Goal: Task Accomplishment & Management: Complete application form

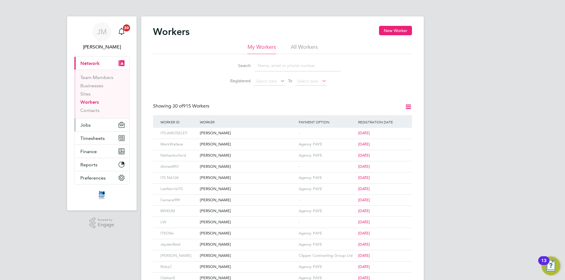
click at [94, 125] on button "Jobs" at bounding box center [101, 125] width 55 height 13
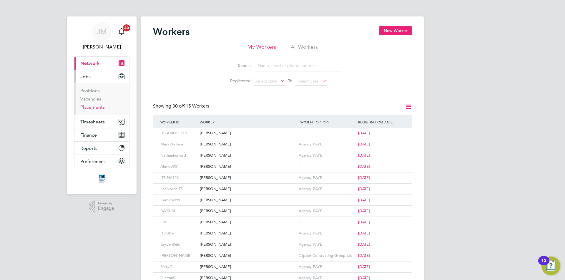
click at [98, 105] on link "Placements" at bounding box center [92, 107] width 24 height 6
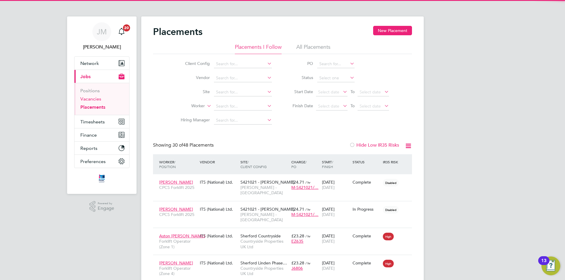
click at [90, 98] on link "Vacancies" at bounding box center [90, 99] width 21 height 6
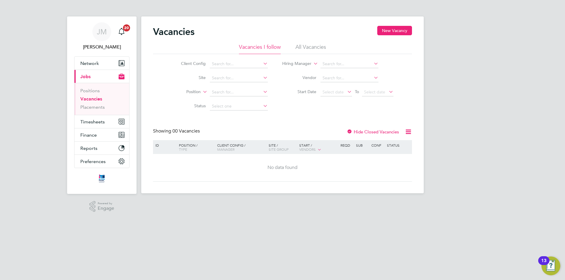
click at [310, 49] on li "All Vacancies" at bounding box center [310, 49] width 31 height 11
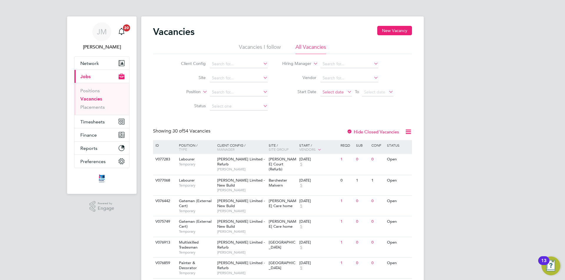
click at [339, 91] on span "Select date" at bounding box center [333, 91] width 21 height 5
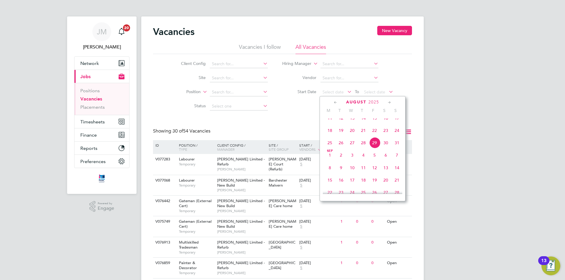
click at [354, 149] on span "27" at bounding box center [352, 142] width 11 height 11
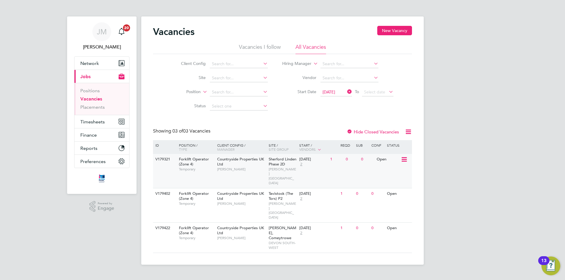
click at [283, 159] on span "Sherford Linden Phase 2D" at bounding box center [283, 162] width 28 height 10
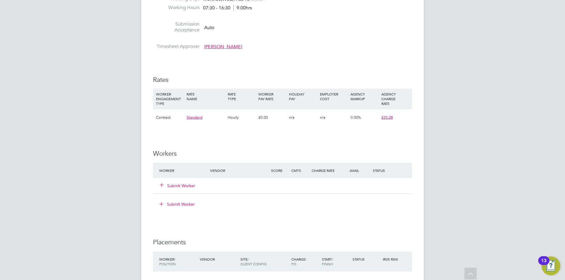
scroll to position [353, 0]
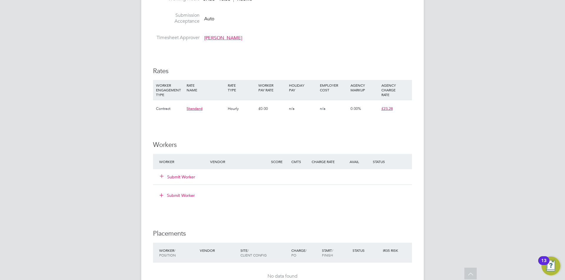
click at [185, 178] on button "Submit Worker" at bounding box center [177, 177] width 35 height 6
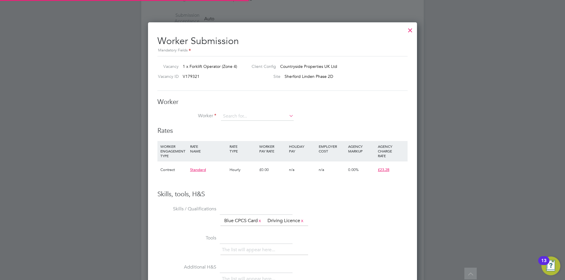
scroll to position [367, 269]
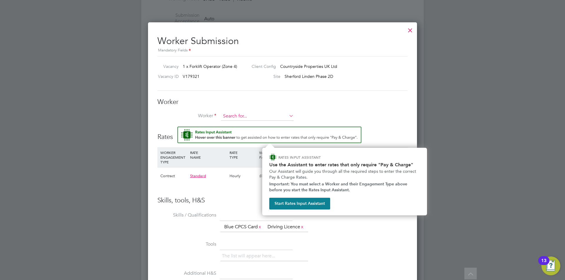
click at [260, 116] on input at bounding box center [257, 116] width 73 height 9
click at [262, 124] on li "[PERSON_NAME] ej (ITS-LTURLEJ)" at bounding box center [264, 125] width 86 height 8
type input "[PERSON_NAME] (ITS-LTURLEJ)"
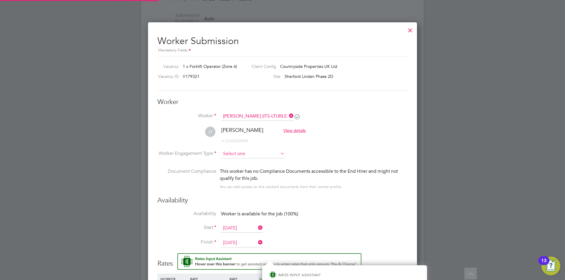
scroll to position [499, 269]
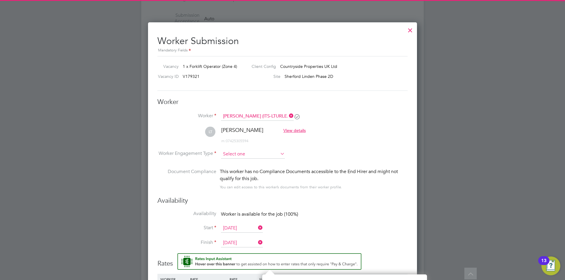
click at [262, 151] on input at bounding box center [253, 154] width 64 height 9
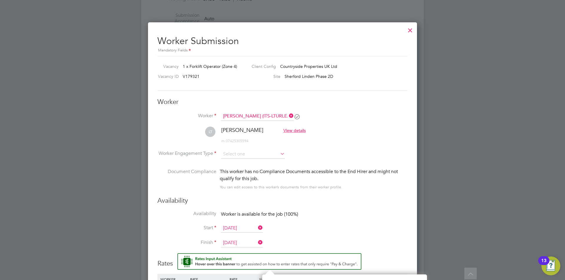
click at [248, 164] on li "Contract" at bounding box center [253, 163] width 64 height 8
type input "Contract"
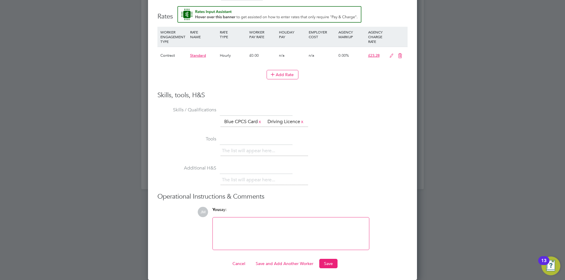
scroll to position [610, 0]
click at [332, 263] on button "Save" at bounding box center [328, 263] width 18 height 9
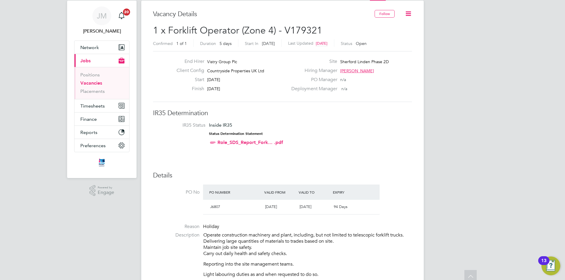
scroll to position [0, 0]
